Goal: Transaction & Acquisition: Purchase product/service

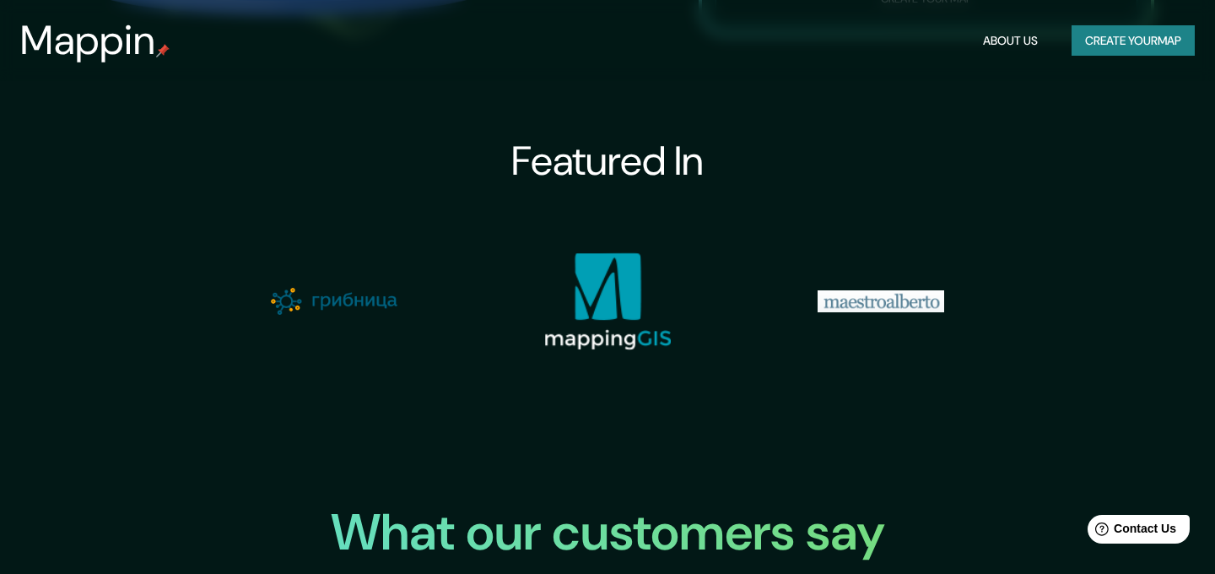
scroll to position [1859, 0]
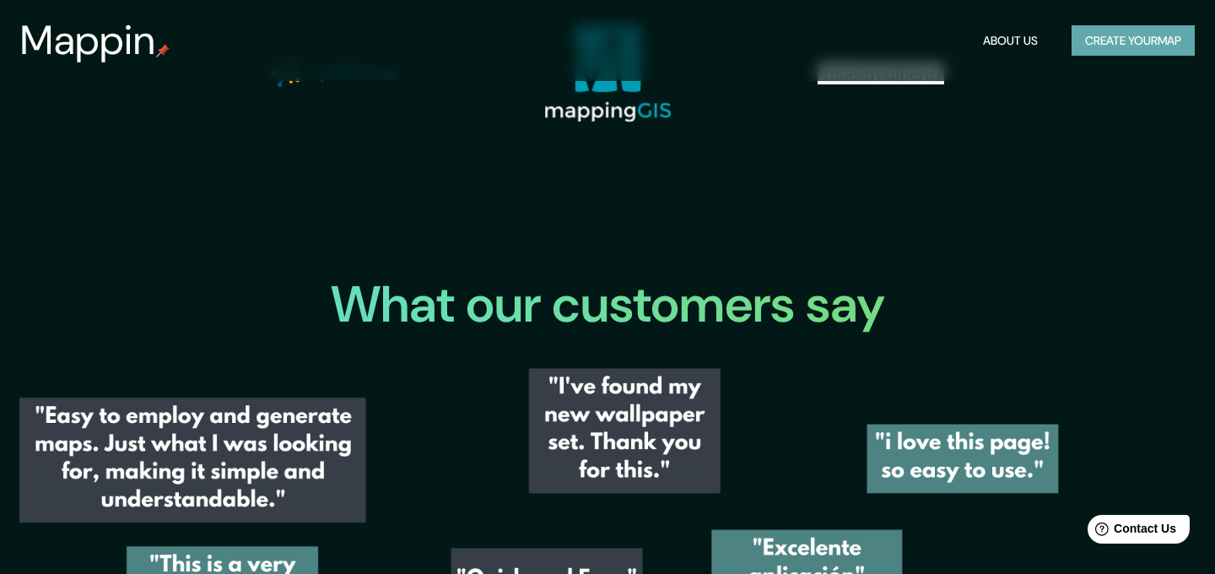
click at [1131, 43] on button "Create your map" at bounding box center [1132, 40] width 123 height 31
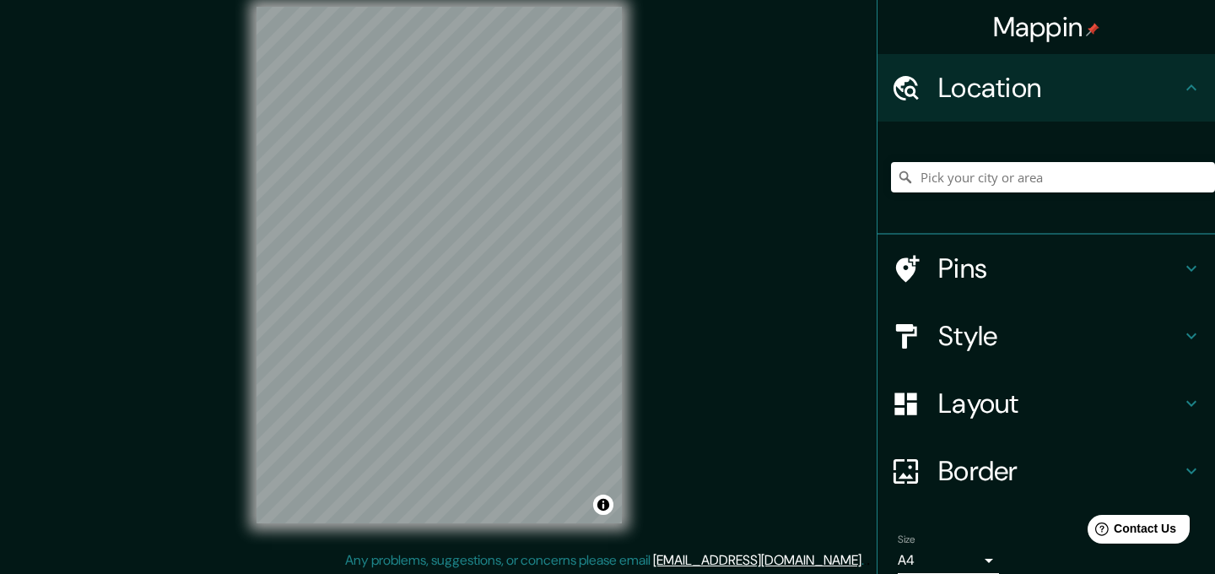
scroll to position [24, 0]
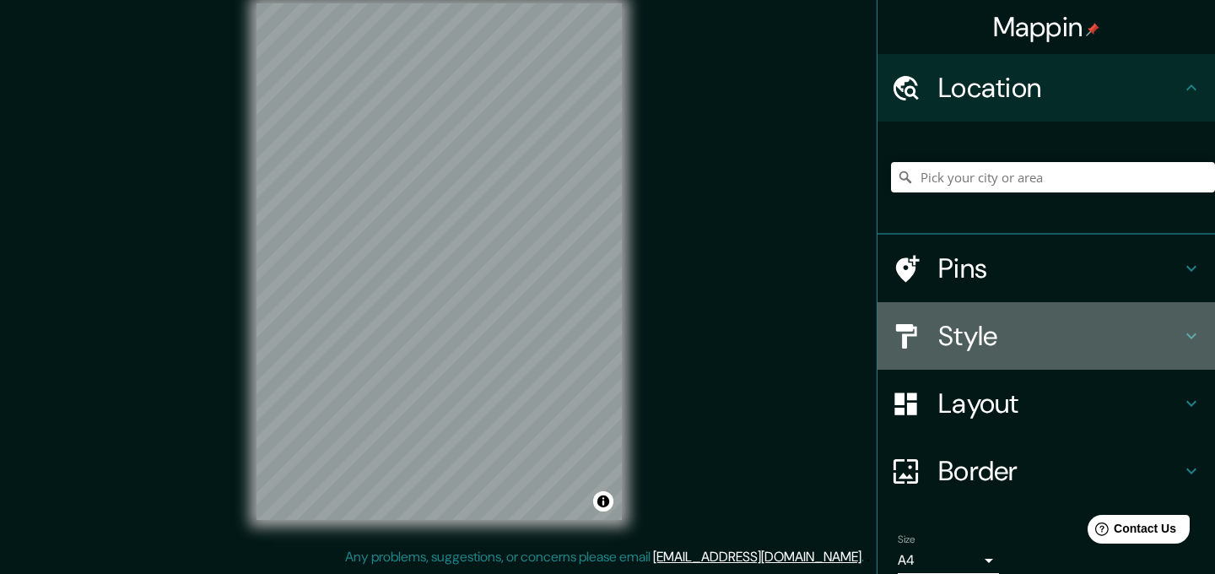
click at [1015, 337] on h4 "Style" at bounding box center [1059, 336] width 243 height 34
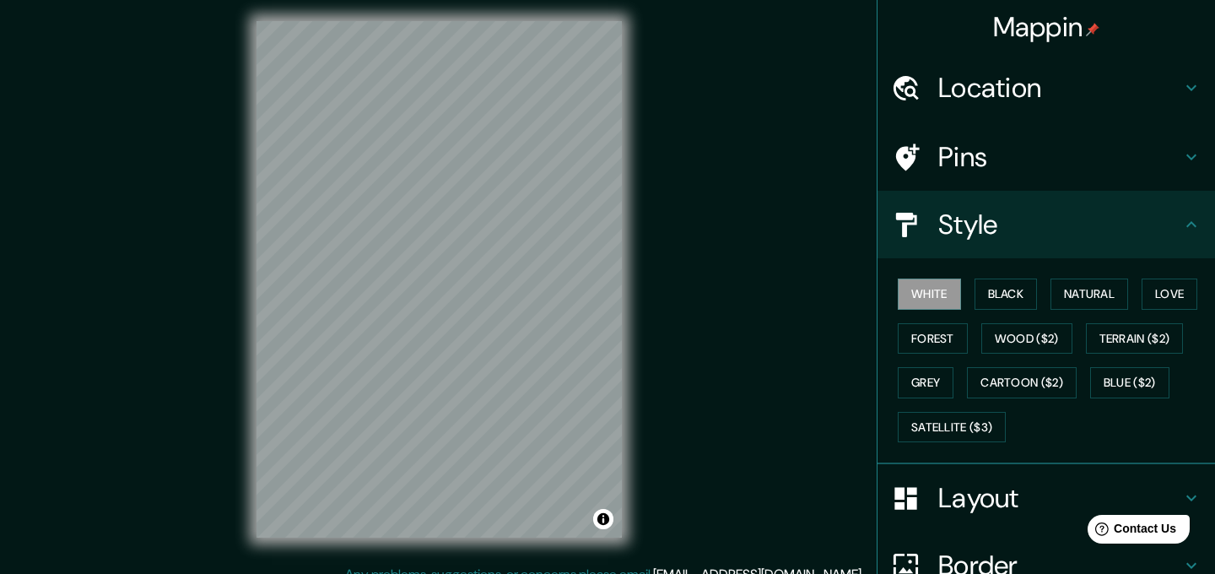
scroll to position [0, 0]
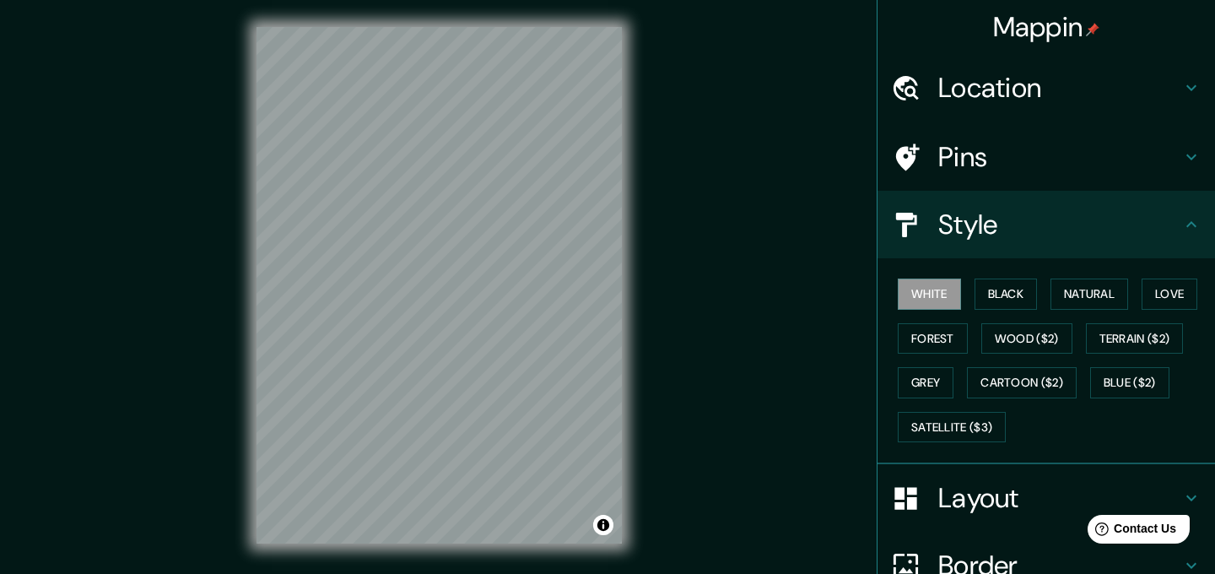
click at [1028, 143] on h4 "Pins" at bounding box center [1059, 157] width 243 height 34
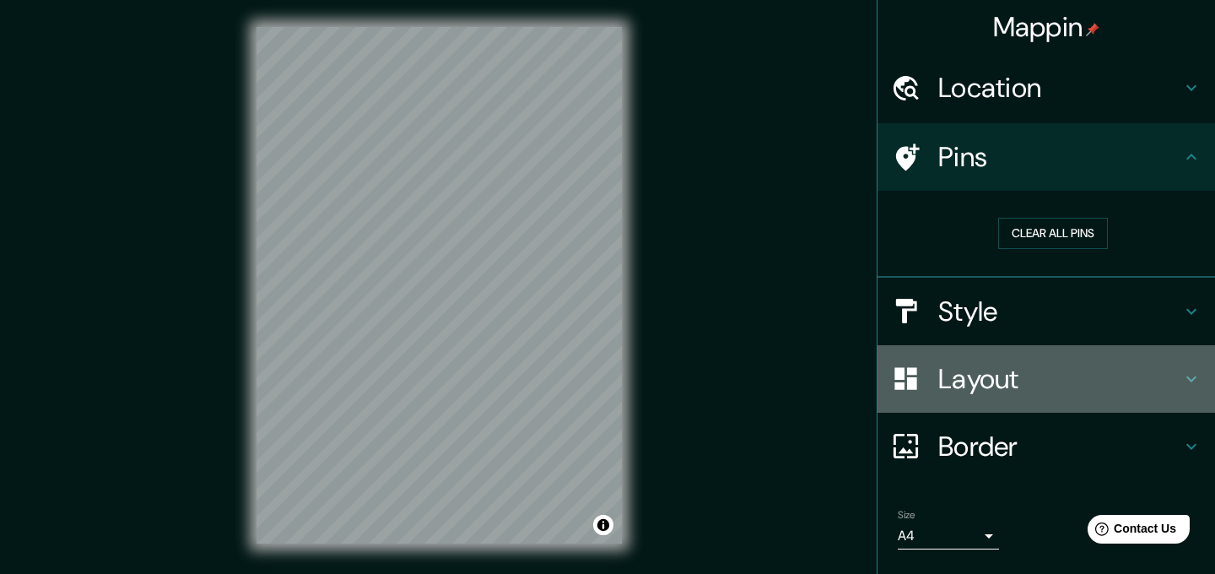
click at [975, 377] on h4 "Layout" at bounding box center [1059, 379] width 243 height 34
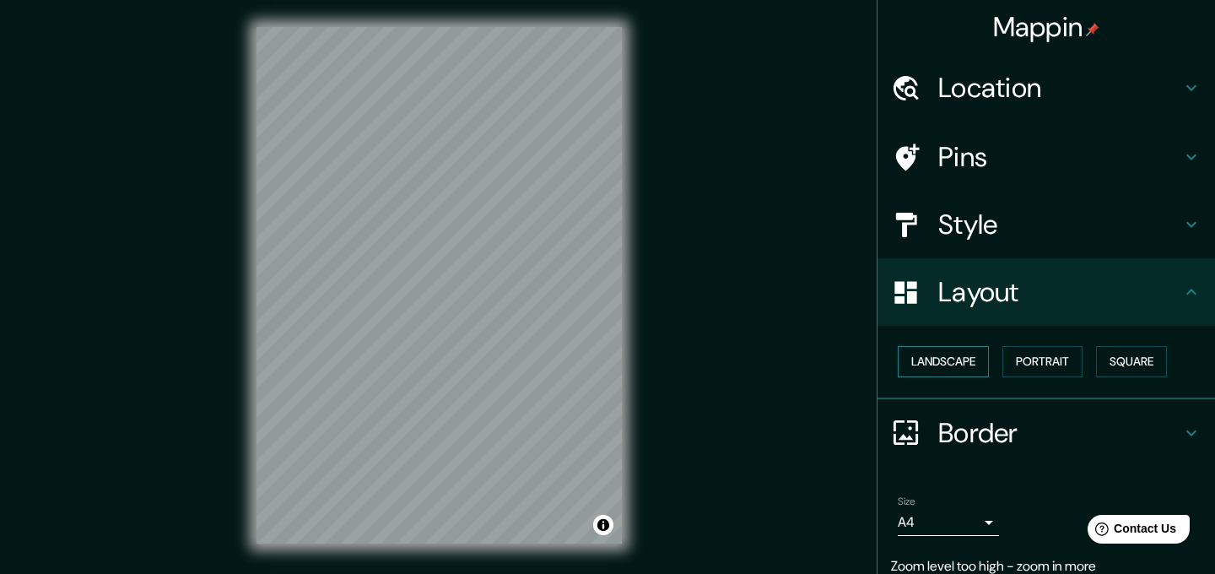
click at [962, 356] on button "Landscape" at bounding box center [943, 361] width 91 height 31
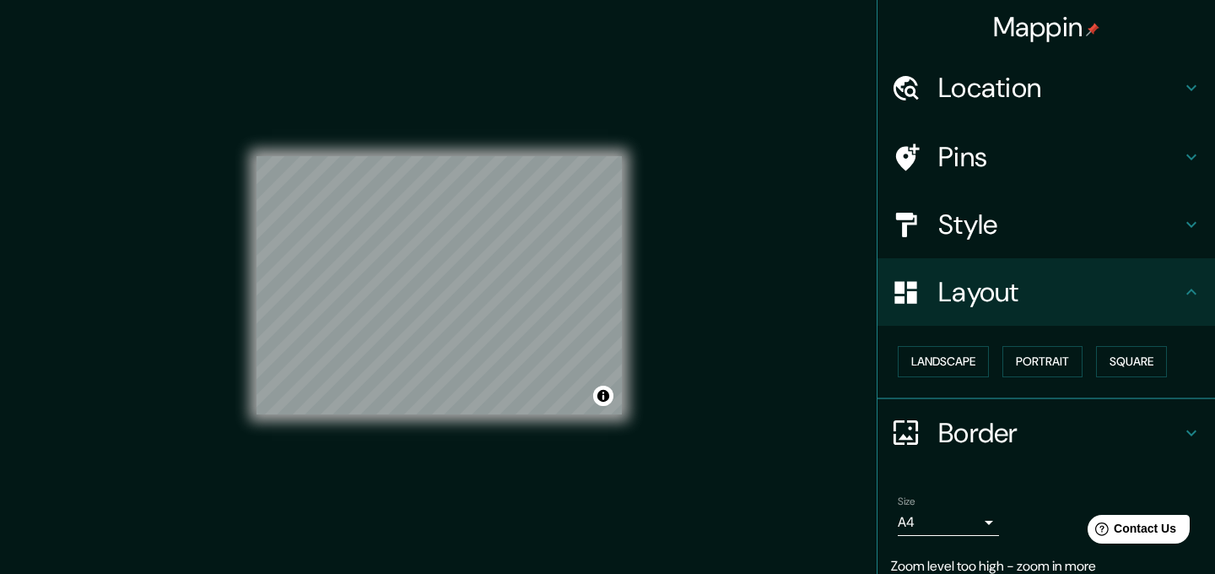
click at [1029, 223] on h4 "Style" at bounding box center [1059, 225] width 243 height 34
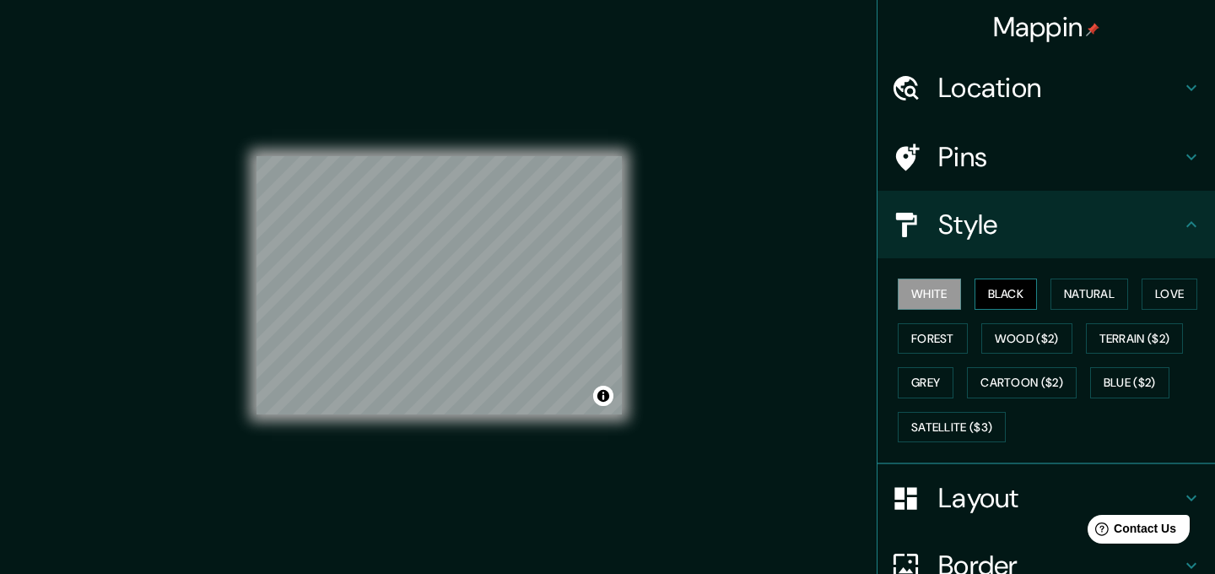
click at [1009, 305] on button "Black" at bounding box center [1005, 293] width 63 height 31
click at [1087, 303] on button "Natural" at bounding box center [1089, 293] width 78 height 31
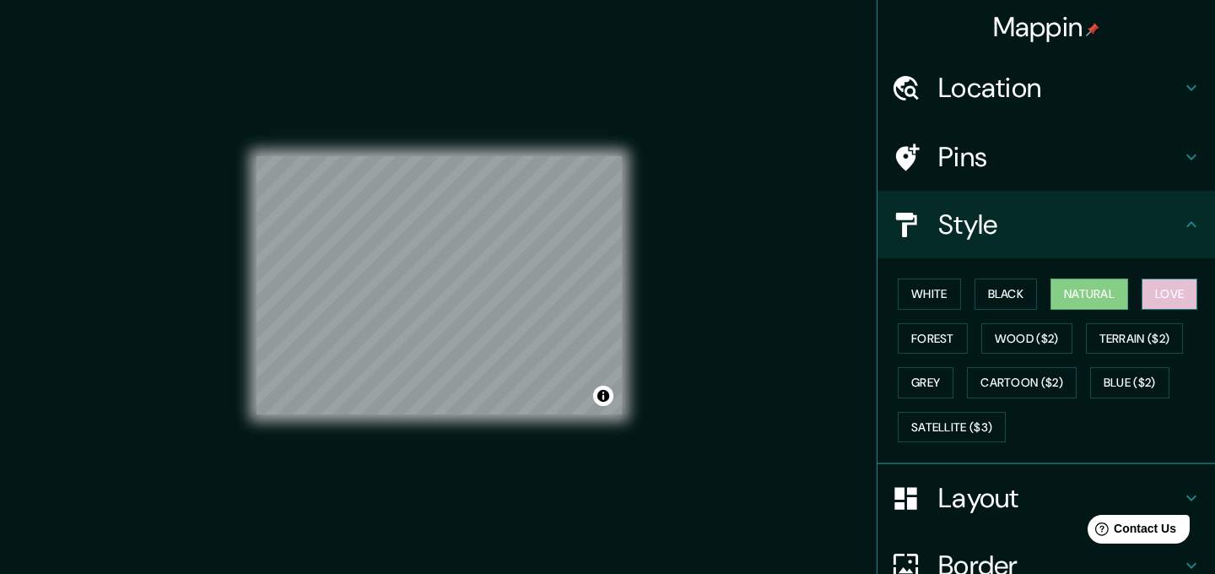
click at [1171, 294] on button "Love" at bounding box center [1169, 293] width 56 height 31
click at [936, 338] on button "Forest" at bounding box center [933, 338] width 70 height 31
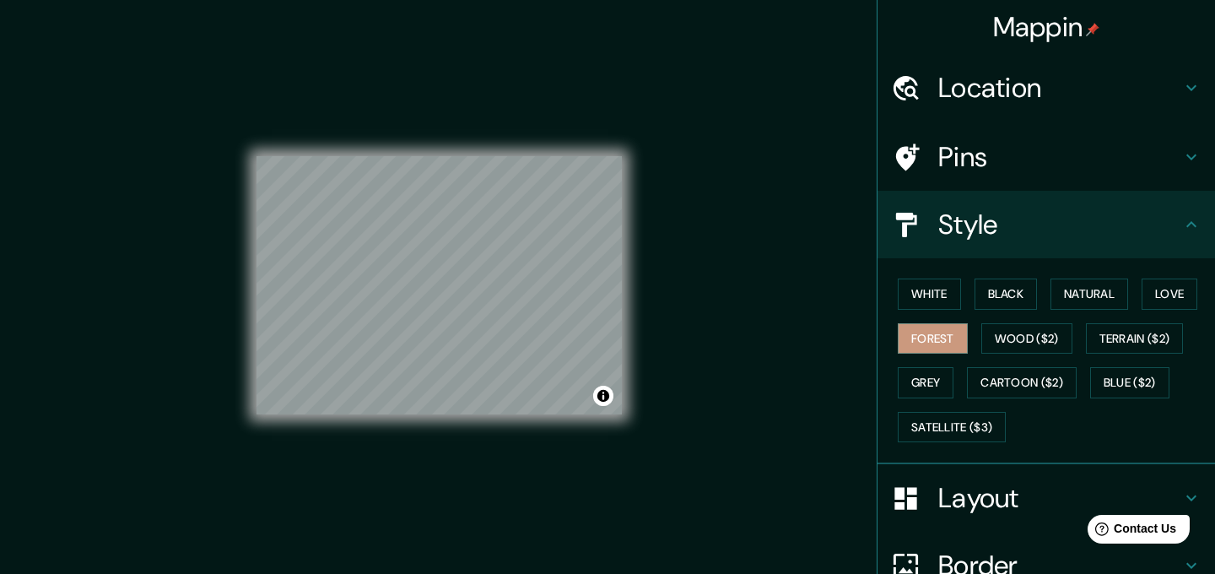
click at [971, 346] on div "White Black Natural Love Forest Wood ($2) Terrain ($2) Grey Cartoon ($2) Blue (…" at bounding box center [1053, 360] width 324 height 177
click at [1009, 346] on button "Wood ($2)" at bounding box center [1026, 338] width 91 height 31
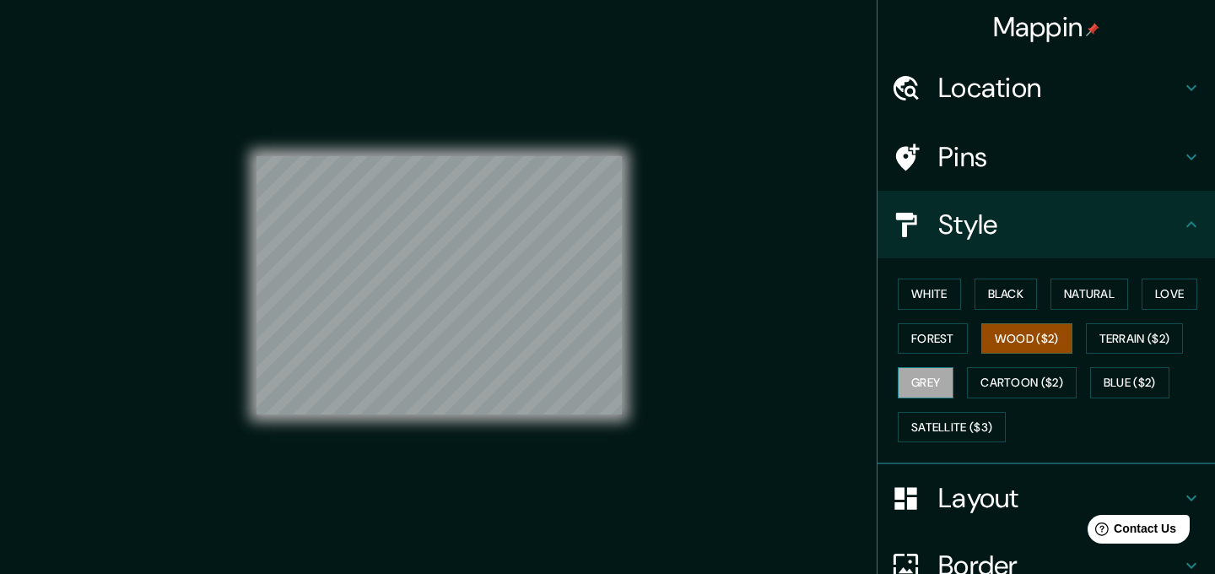
click at [947, 386] on button "Grey" at bounding box center [926, 382] width 56 height 31
click at [1016, 299] on button "Black" at bounding box center [1005, 293] width 63 height 31
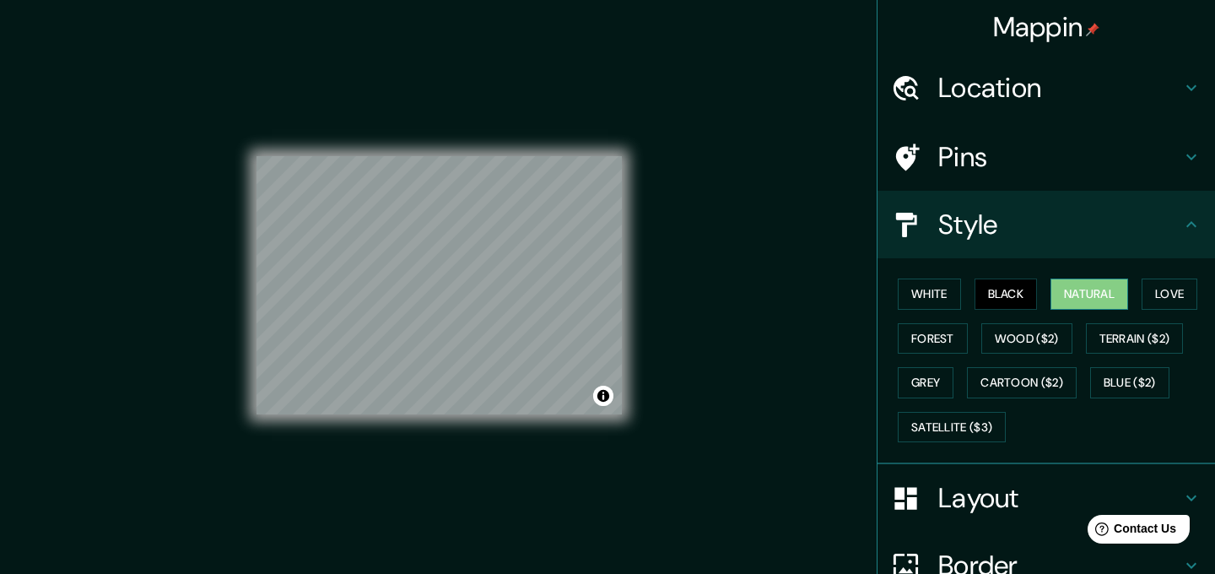
click at [1092, 293] on button "Natural" at bounding box center [1089, 293] width 78 height 31
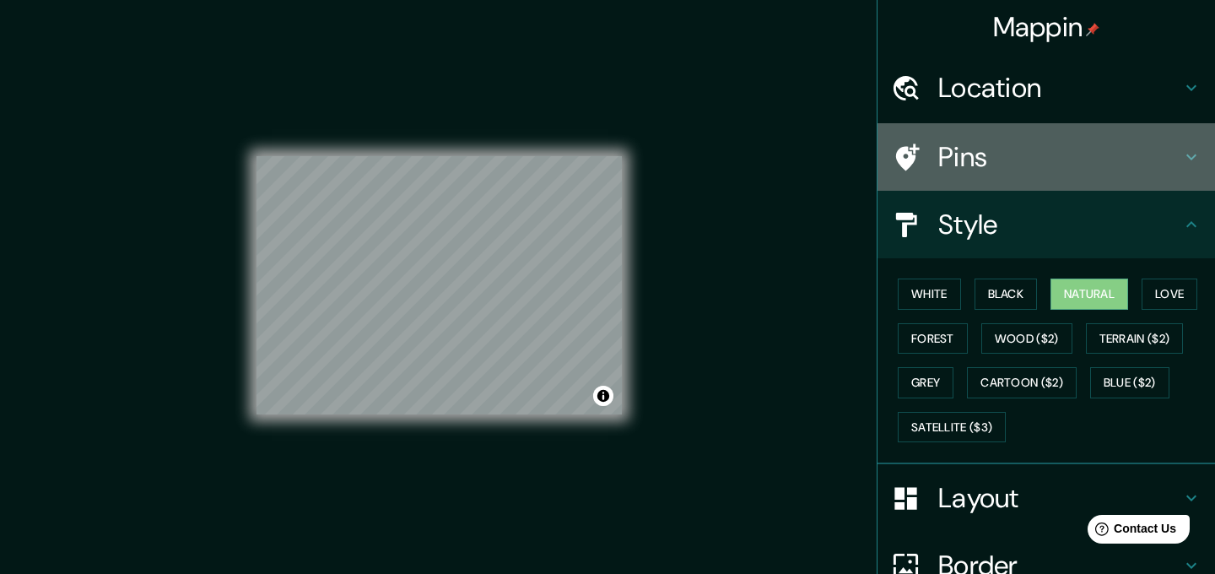
click at [1017, 152] on h4 "Pins" at bounding box center [1059, 157] width 243 height 34
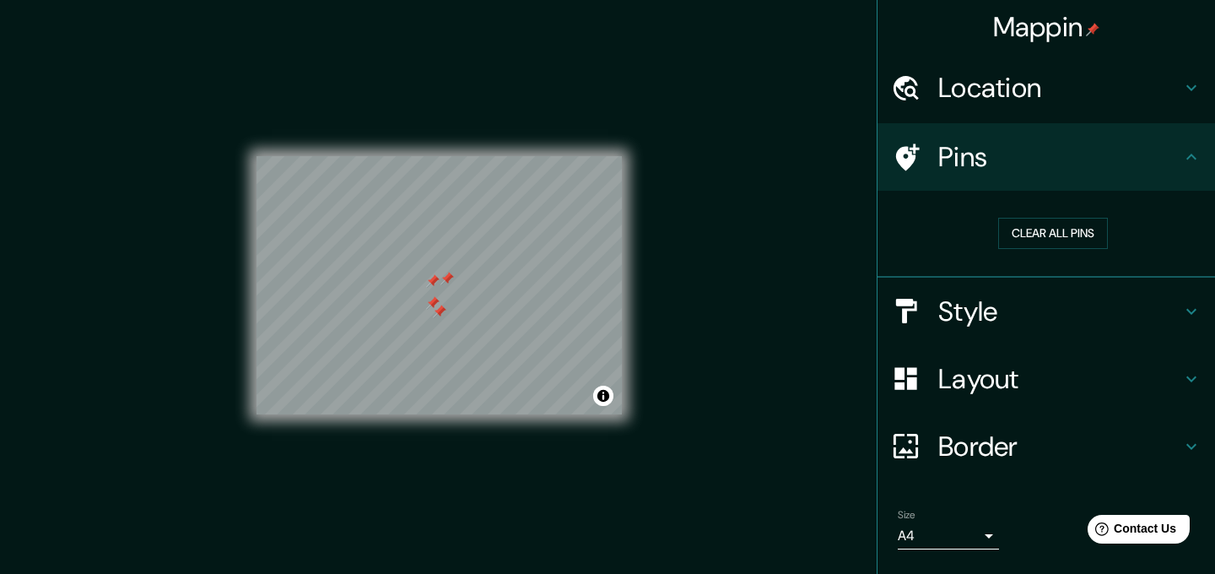
scroll to position [80, 0]
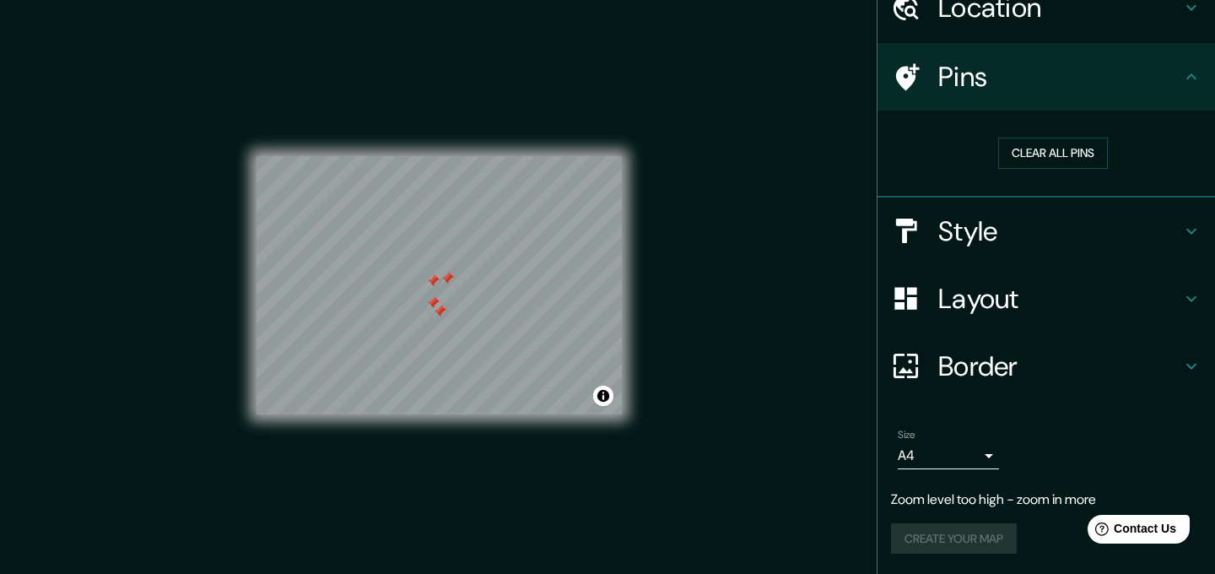
click at [972, 534] on div "Create your map" at bounding box center [1046, 538] width 310 height 31
